Goal: Task Accomplishment & Management: Complete application form

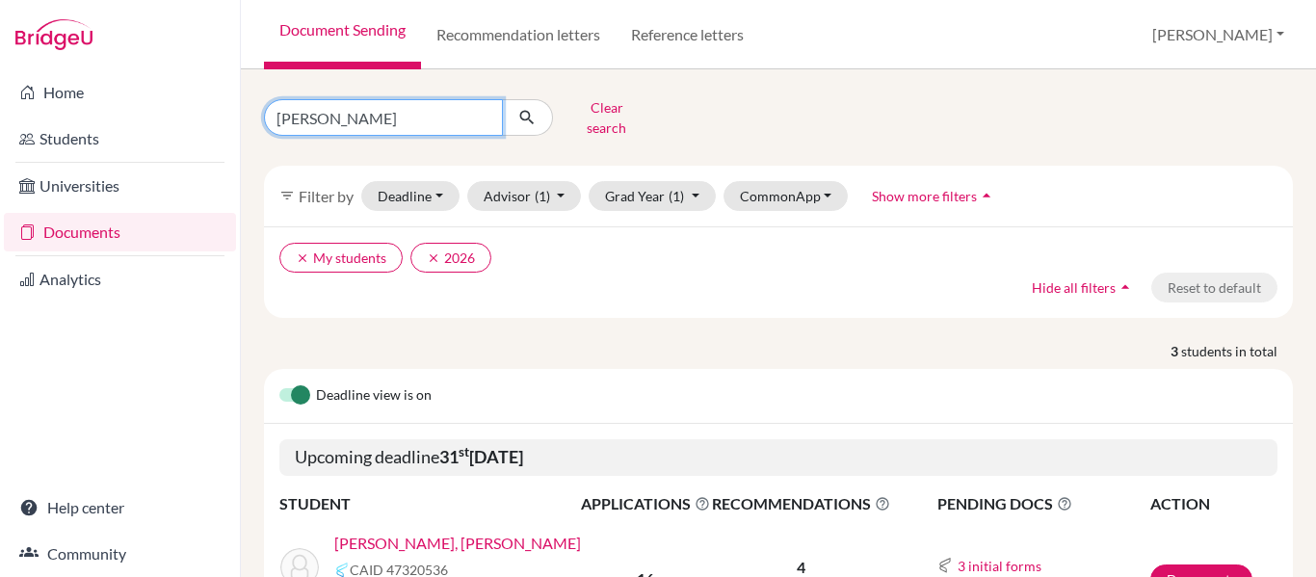
click at [366, 108] on input "[PERSON_NAME]" at bounding box center [383, 117] width 239 height 37
type input "[PERSON_NAME]"
click button "submit" at bounding box center [527, 117] width 51 height 37
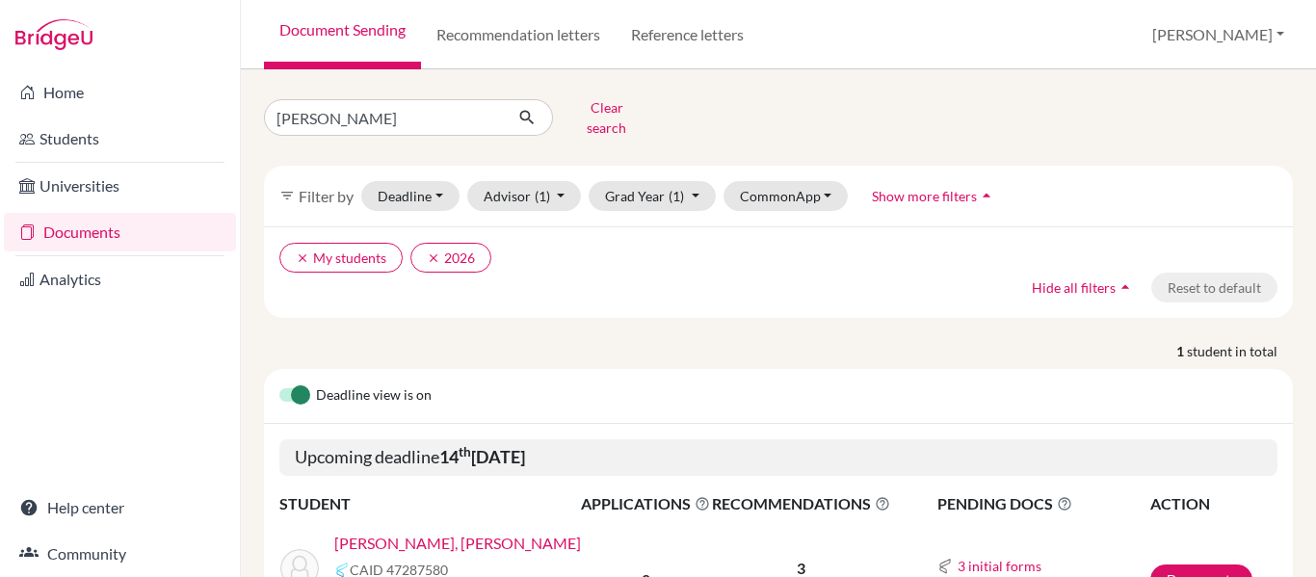
scroll to position [130, 0]
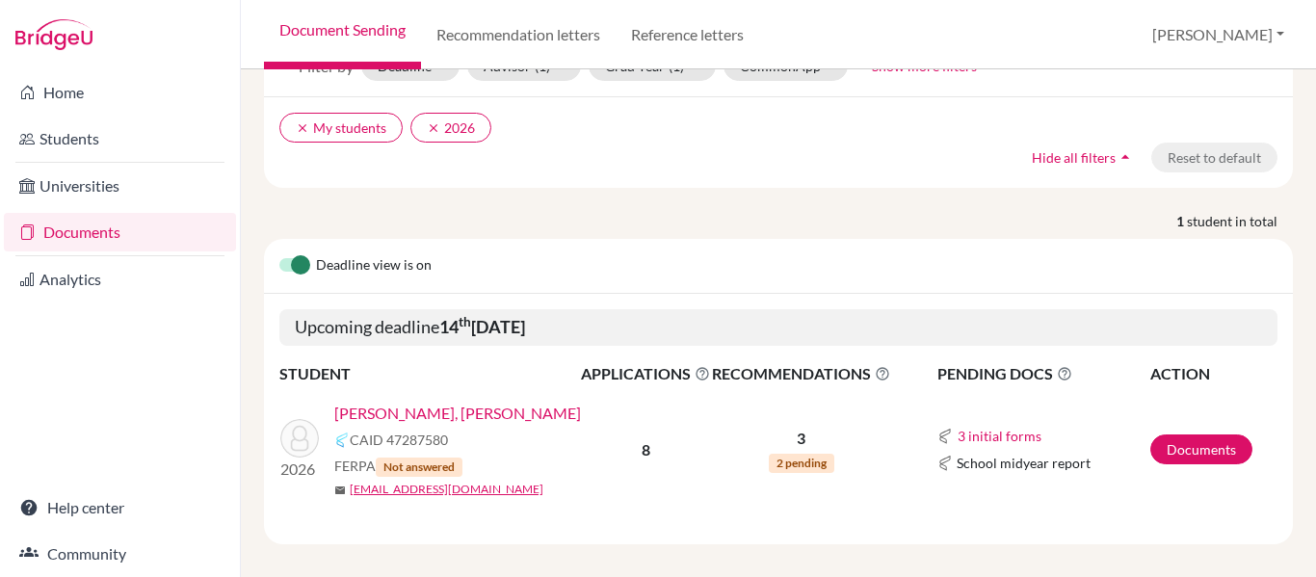
click at [493, 402] on link "[PERSON_NAME], [PERSON_NAME]" at bounding box center [457, 413] width 247 height 23
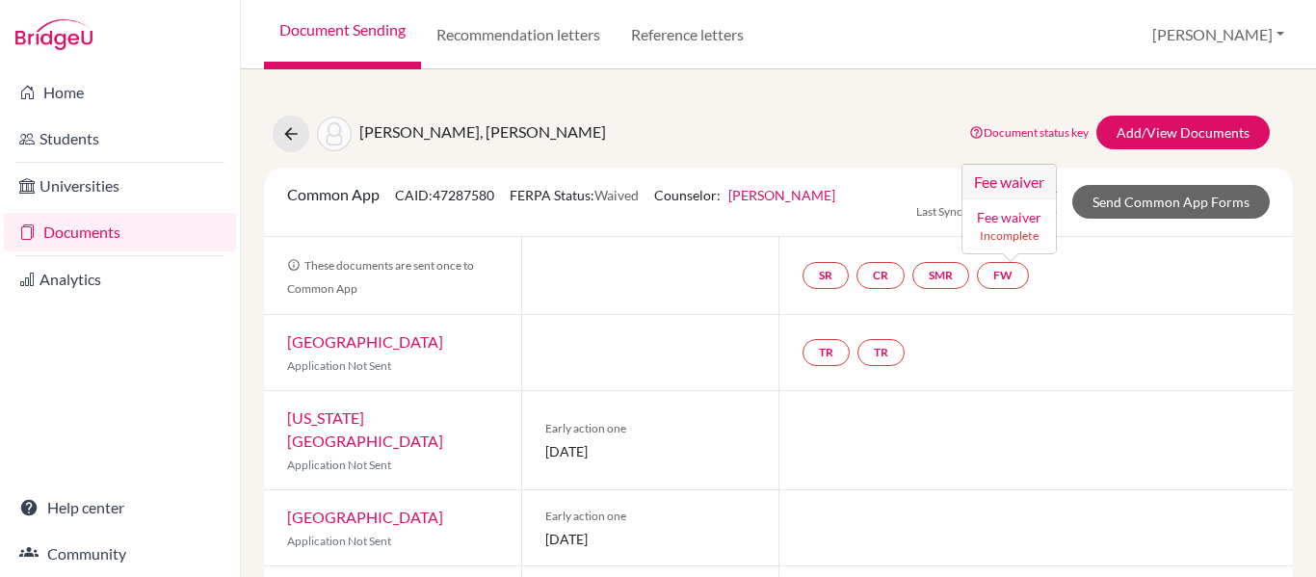
click at [1002, 219] on link "Fee waiver" at bounding box center [1009, 217] width 65 height 16
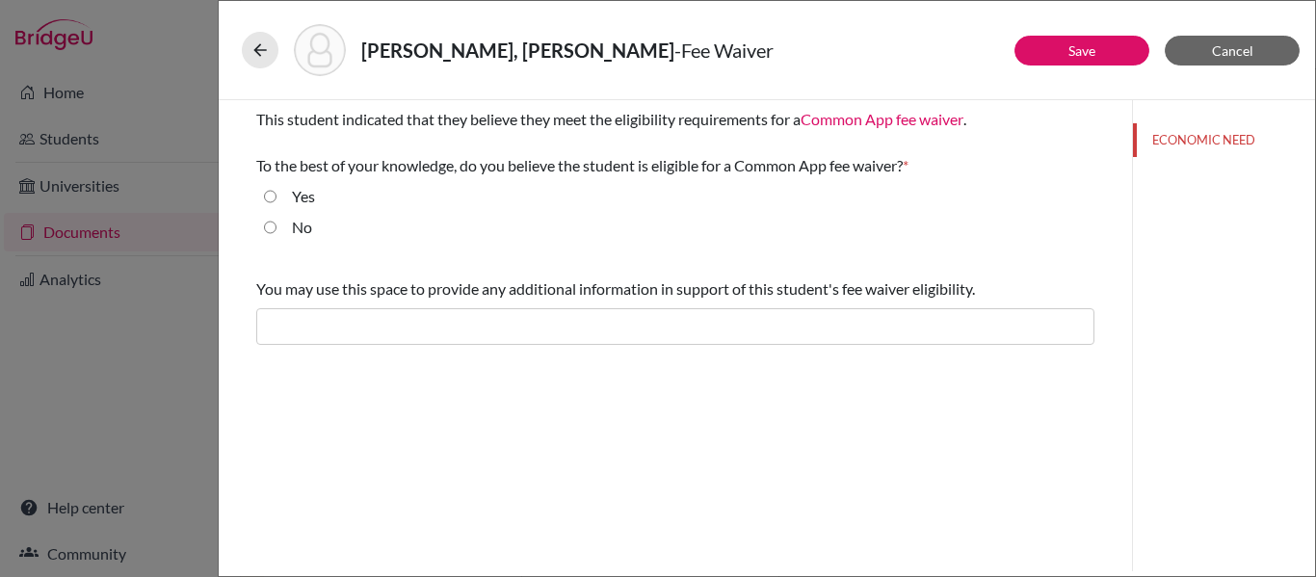
click at [270, 194] on input "Yes" at bounding box center [270, 196] width 13 height 23
radio input "true"
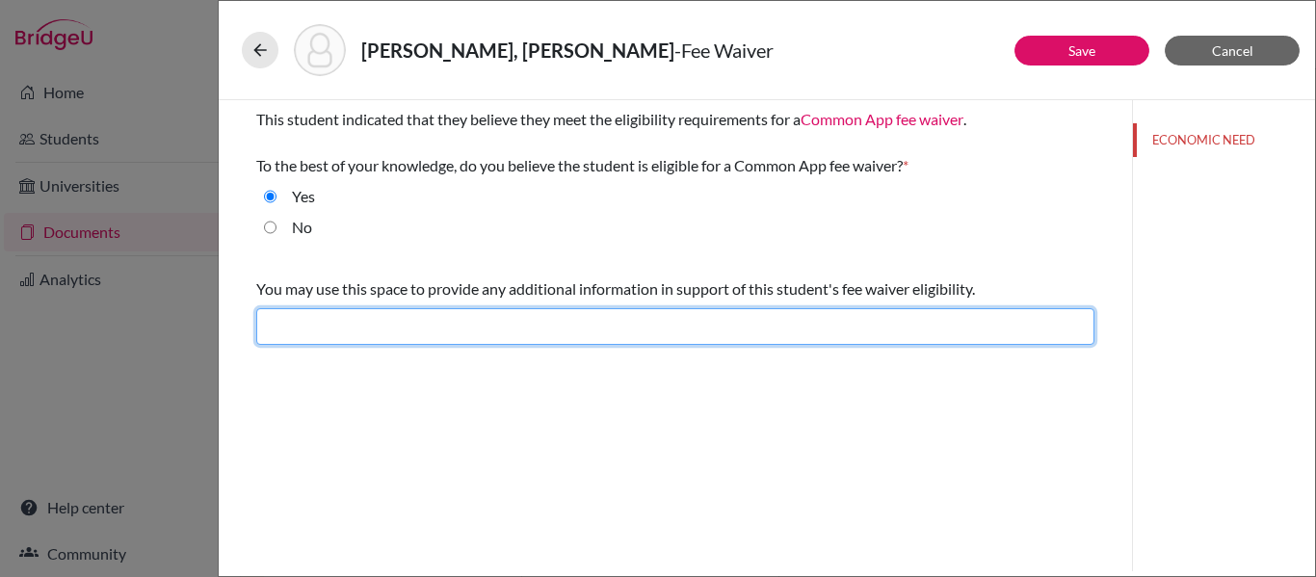
click at [340, 322] on input "text" at bounding box center [675, 326] width 838 height 37
click at [431, 316] on input "text" at bounding box center [675, 326] width 838 height 37
type input "Single income household"
